Goal: Check status

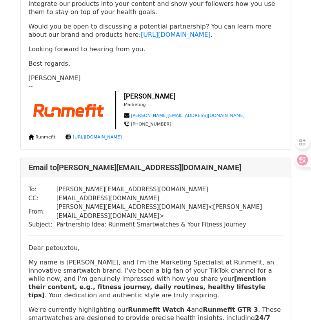
scroll to position [1058, 0]
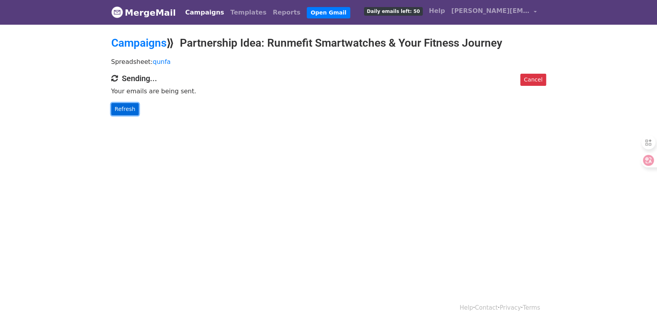
click at [131, 109] on link "Refresh" at bounding box center [125, 109] width 28 height 12
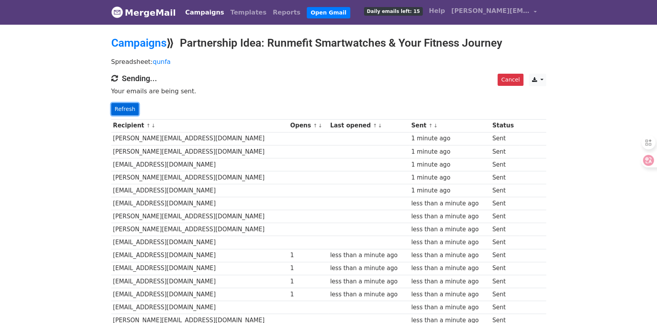
click at [122, 103] on link "Refresh" at bounding box center [125, 109] width 28 height 12
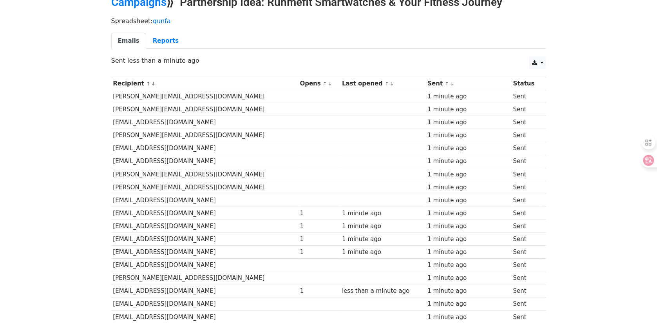
scroll to position [24, 0]
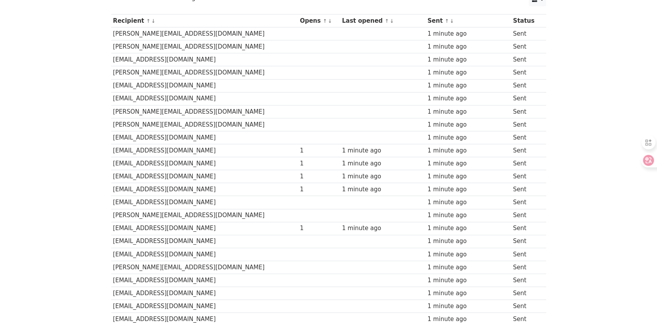
scroll to position [102, 0]
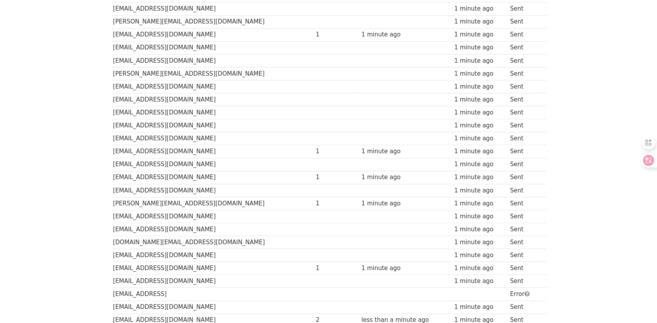
scroll to position [415, 0]
